Goal: Check status: Check status

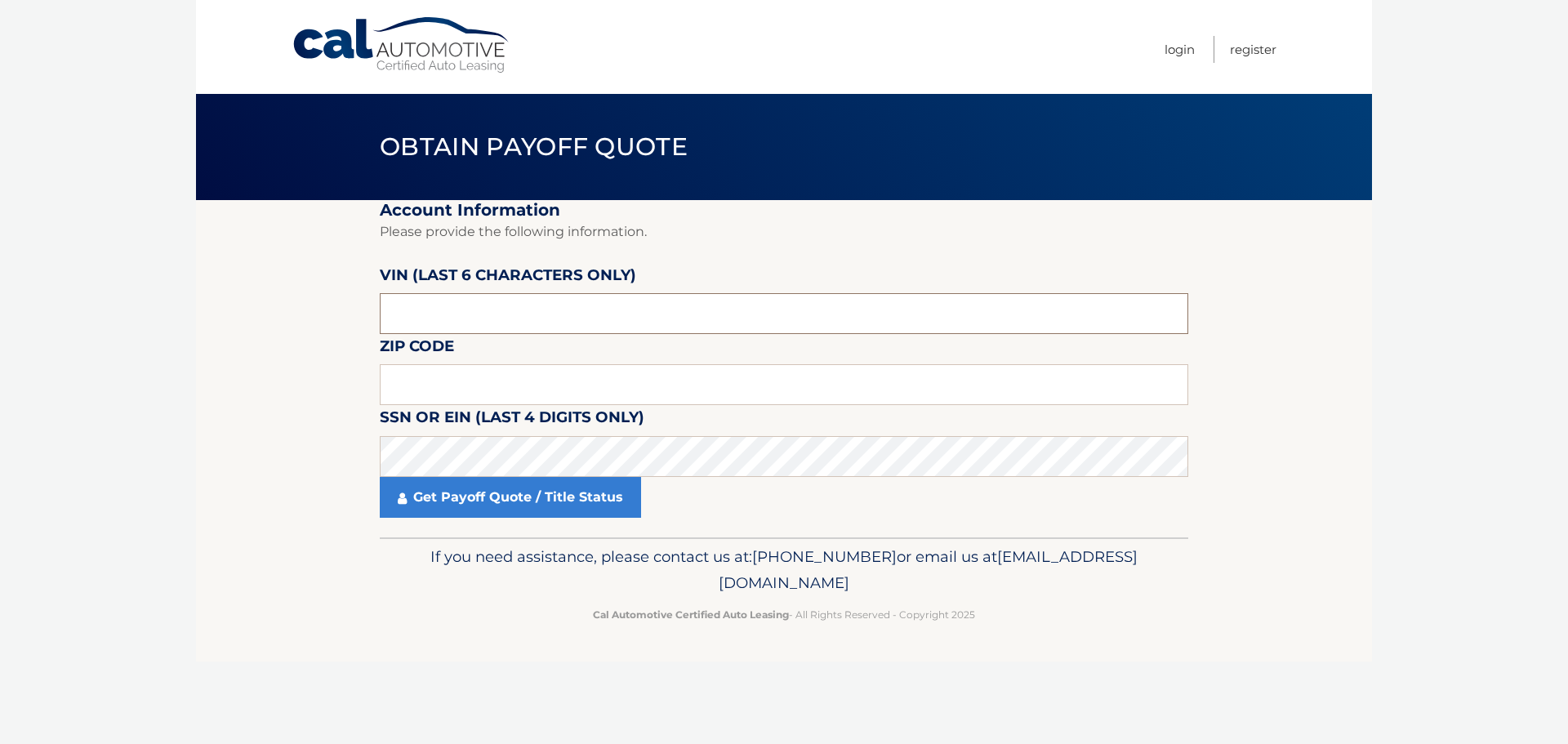
click at [578, 314] on input "text" at bounding box center [784, 313] width 808 height 41
type input "731422"
click at [496, 396] on input "text" at bounding box center [784, 385] width 808 height 41
type input "10589"
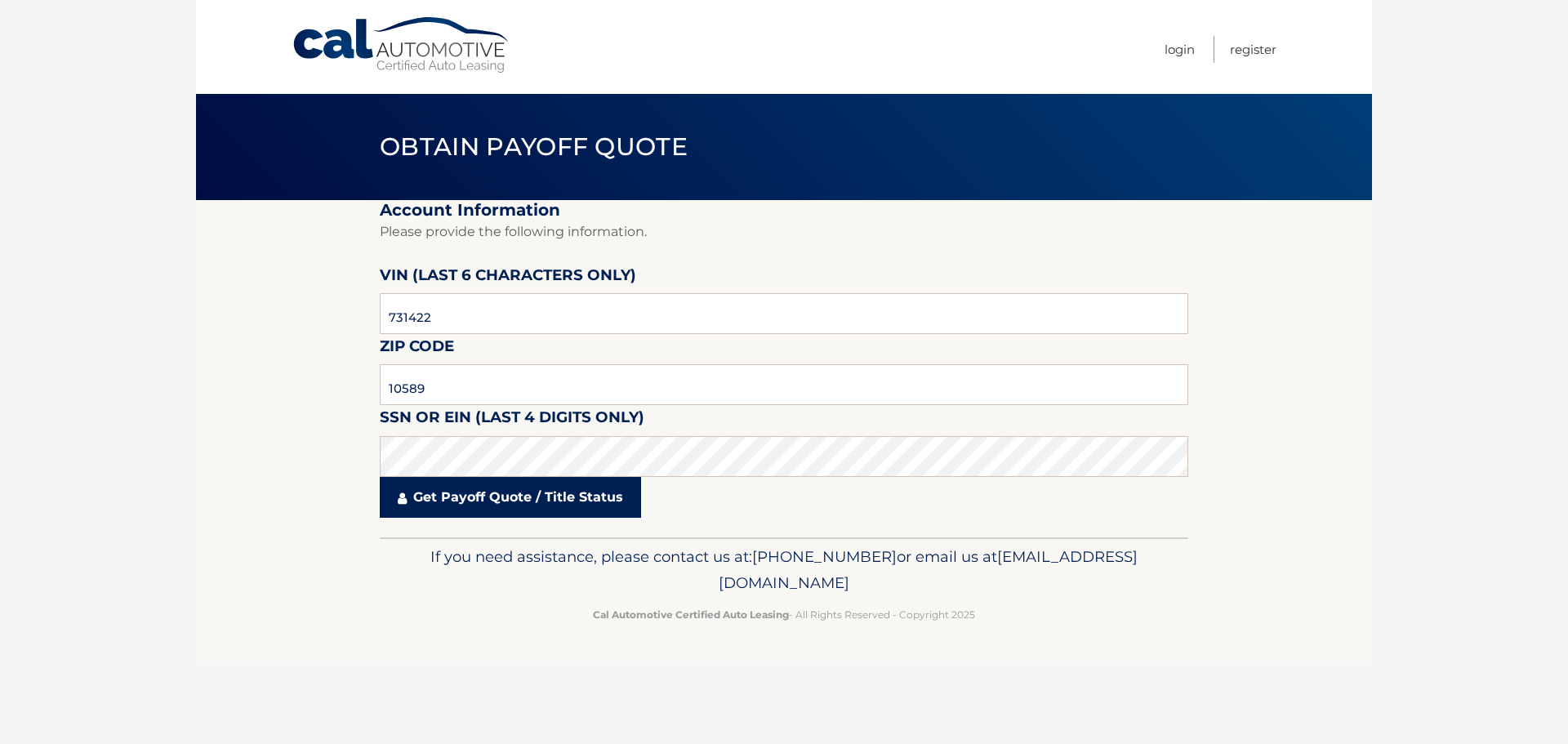
click at [563, 497] on link "Get Payoff Quote / Title Status" at bounding box center [510, 497] width 261 height 41
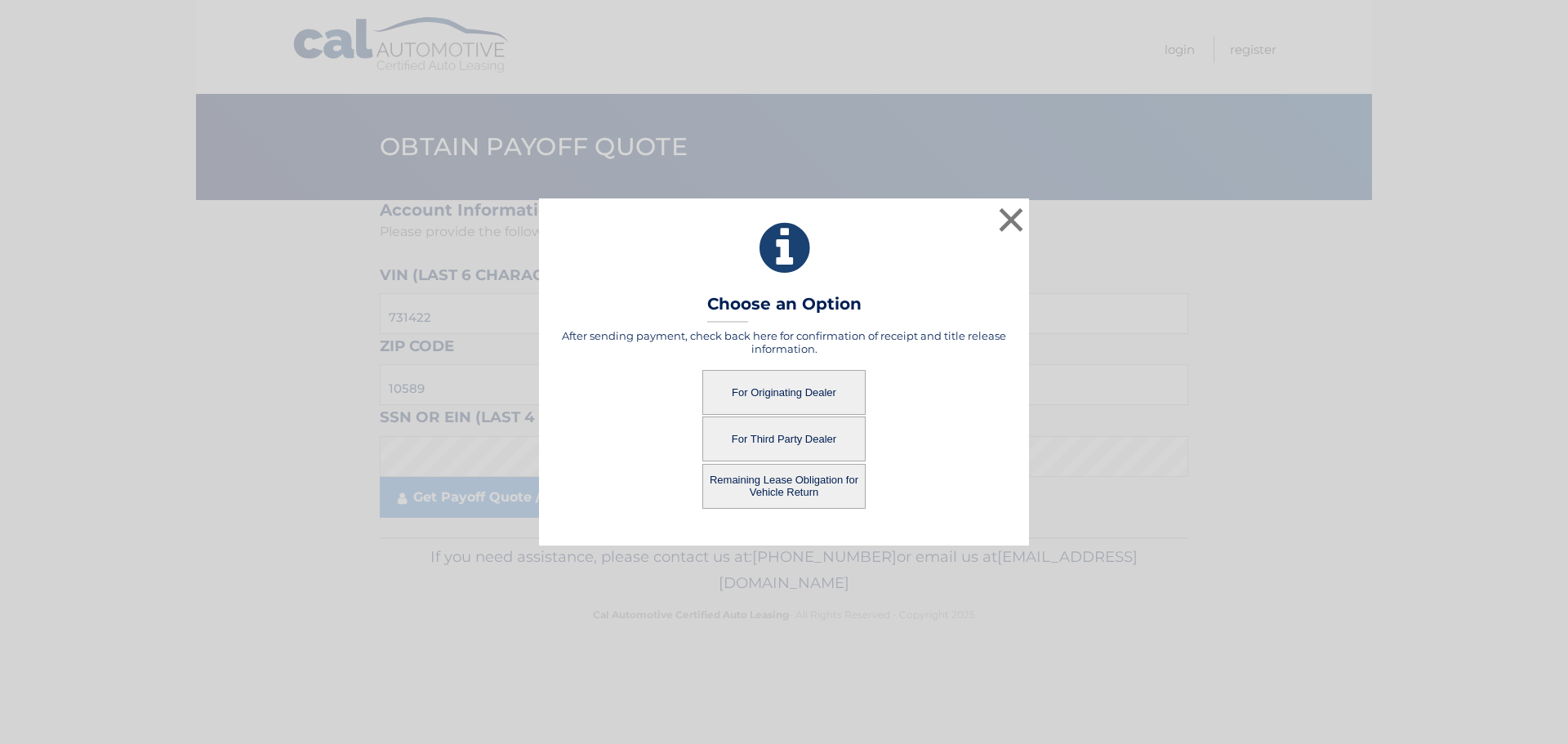
click at [791, 393] on button "For Originating Dealer" at bounding box center [784, 392] width 163 height 45
click at [794, 387] on button "For Originating Dealer" at bounding box center [784, 392] width 163 height 45
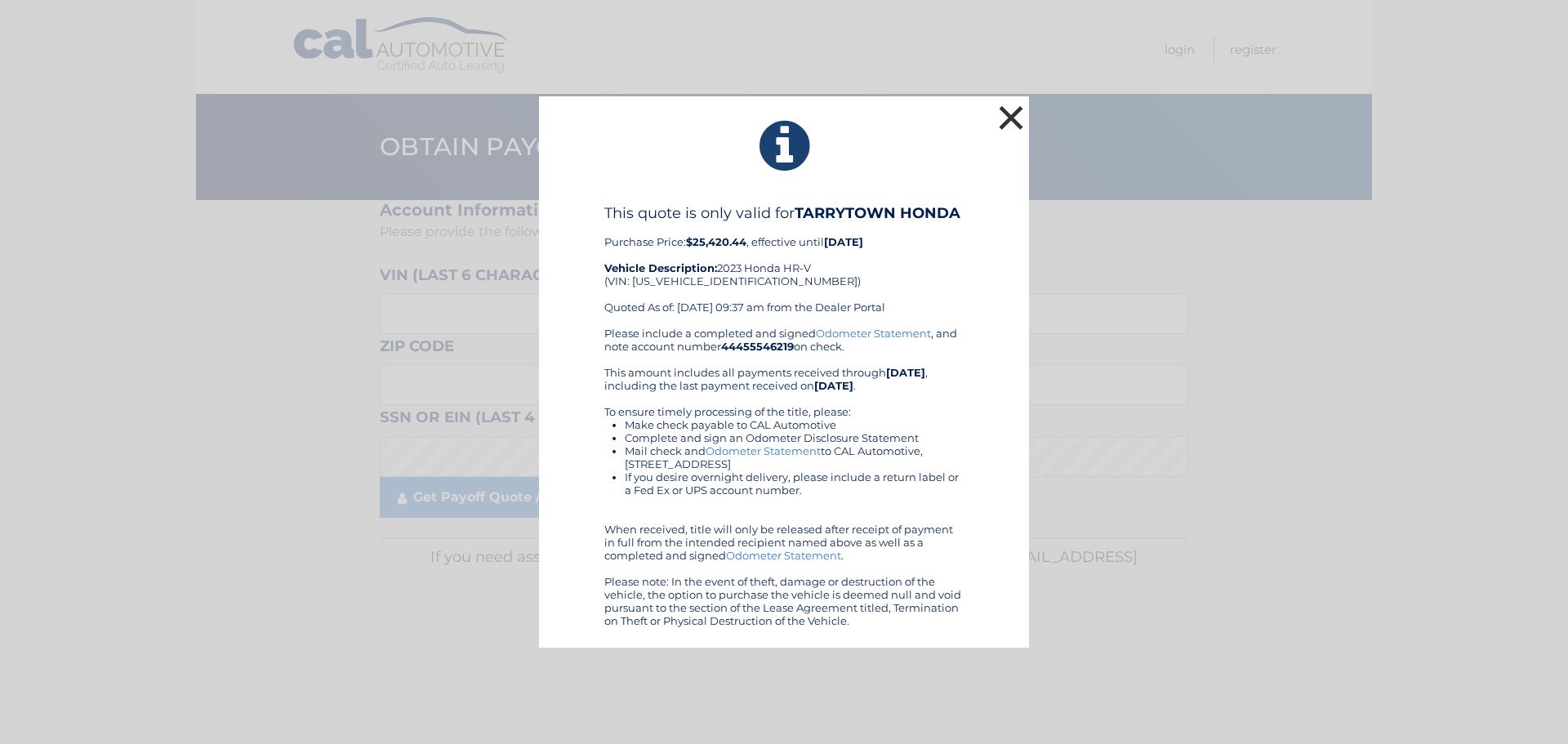
click at [1007, 122] on button "×" at bounding box center [1011, 117] width 33 height 33
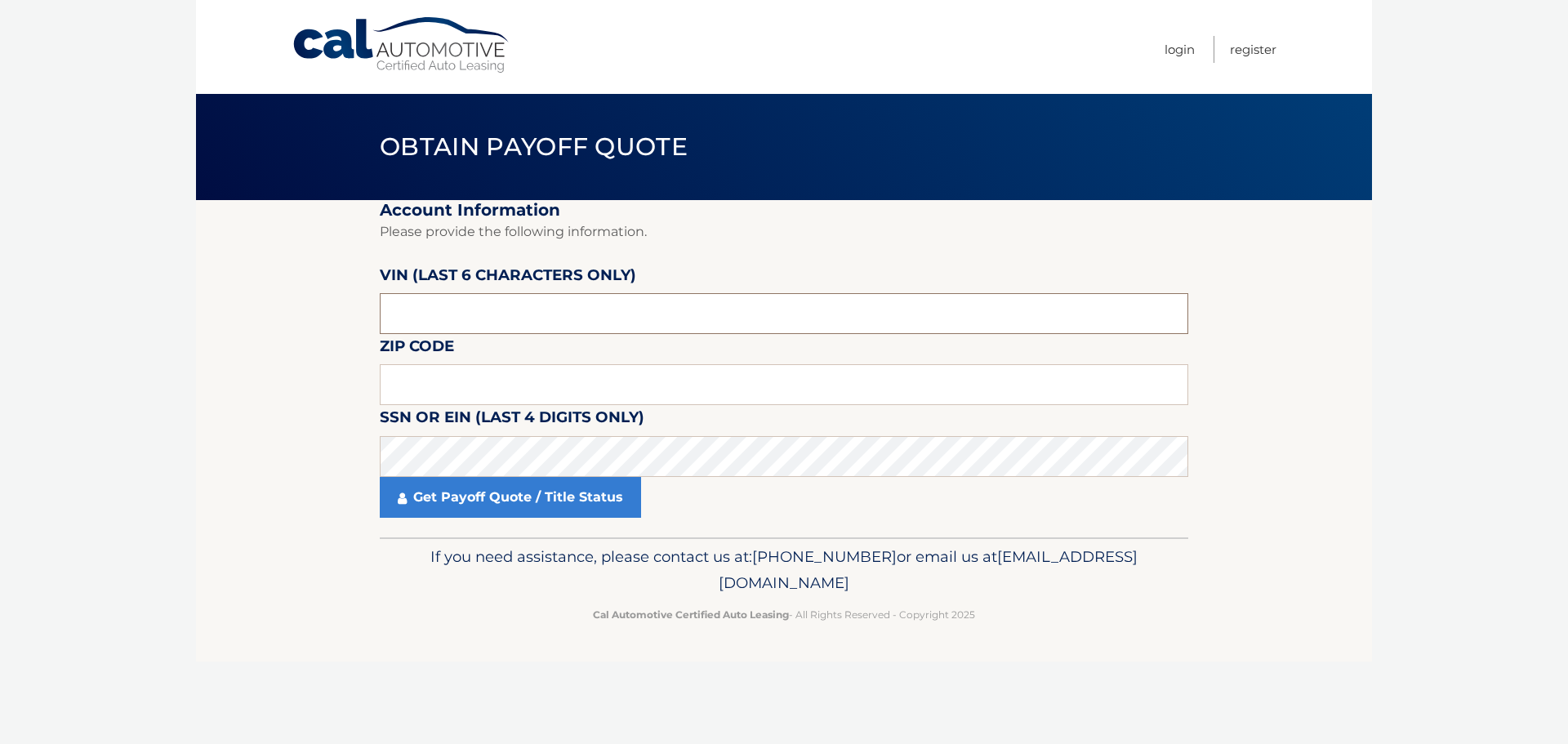
click at [567, 312] on input "text" at bounding box center [784, 313] width 808 height 41
type input "731422"
click at [567, 376] on input "text" at bounding box center [784, 385] width 808 height 41
type input "10589"
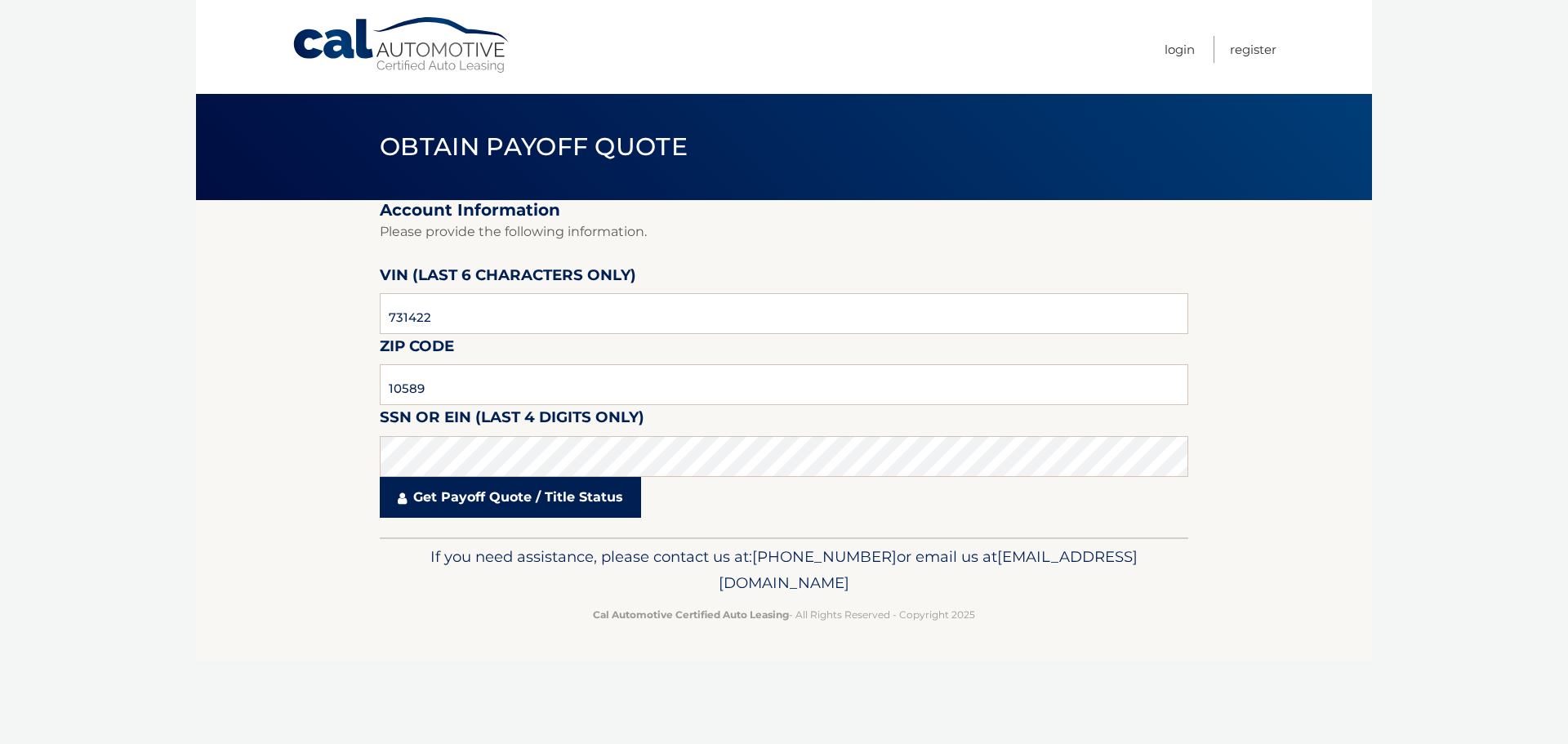
click at [481, 497] on link "Get Payoff Quote / Title Status" at bounding box center [510, 497] width 261 height 41
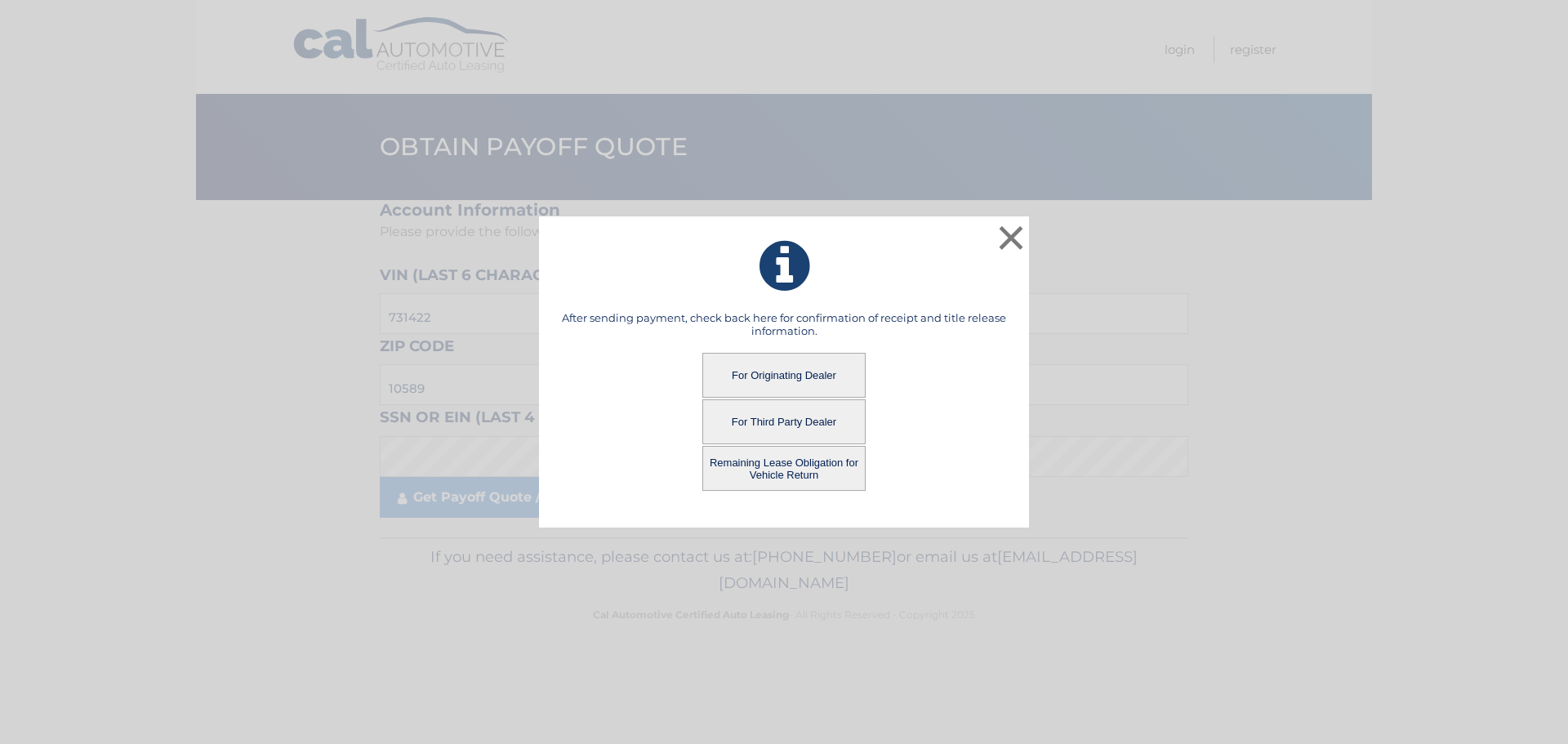
click at [746, 471] on button "Remaining Lease Obligation for Vehicle Return" at bounding box center [784, 468] width 163 height 45
click at [757, 463] on button "Remaining Lease Obligation for Vehicle Return" at bounding box center [784, 468] width 163 height 45
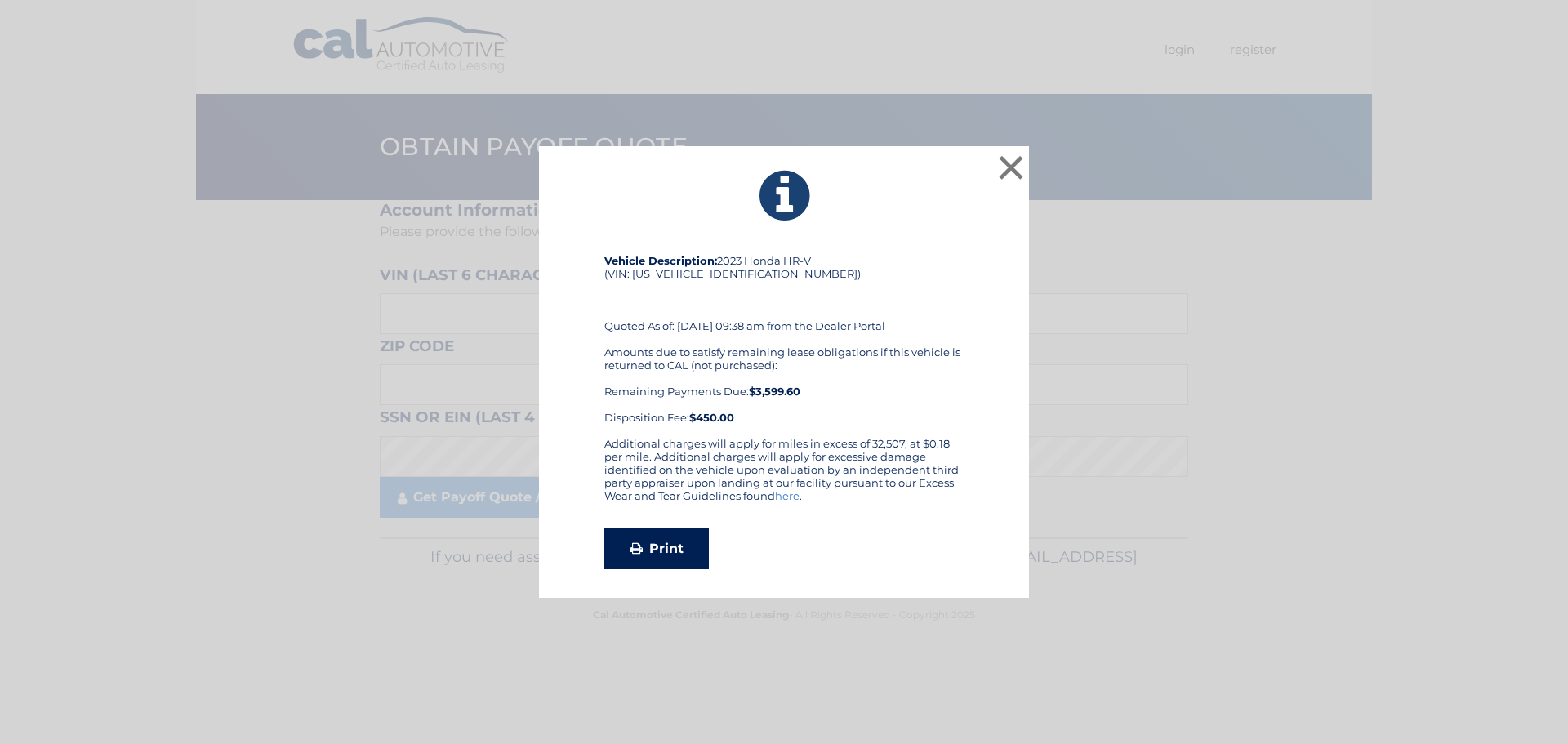
click at [695, 550] on link "Print" at bounding box center [656, 549] width 104 height 41
click at [1016, 170] on button "×" at bounding box center [1011, 167] width 33 height 33
